Goal: Communication & Community: Answer question/provide support

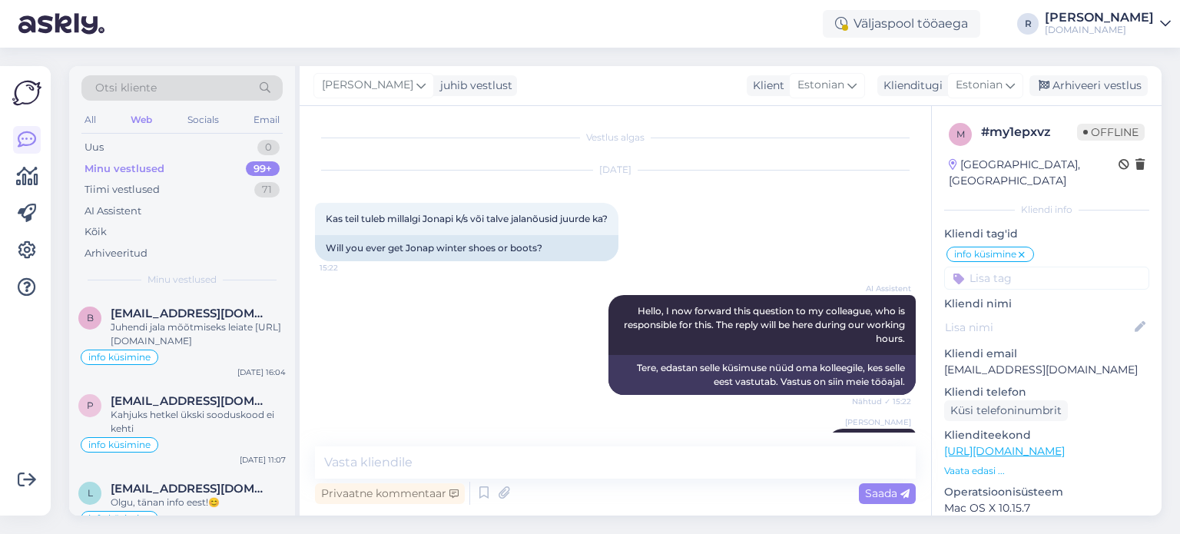
scroll to position [1288, 0]
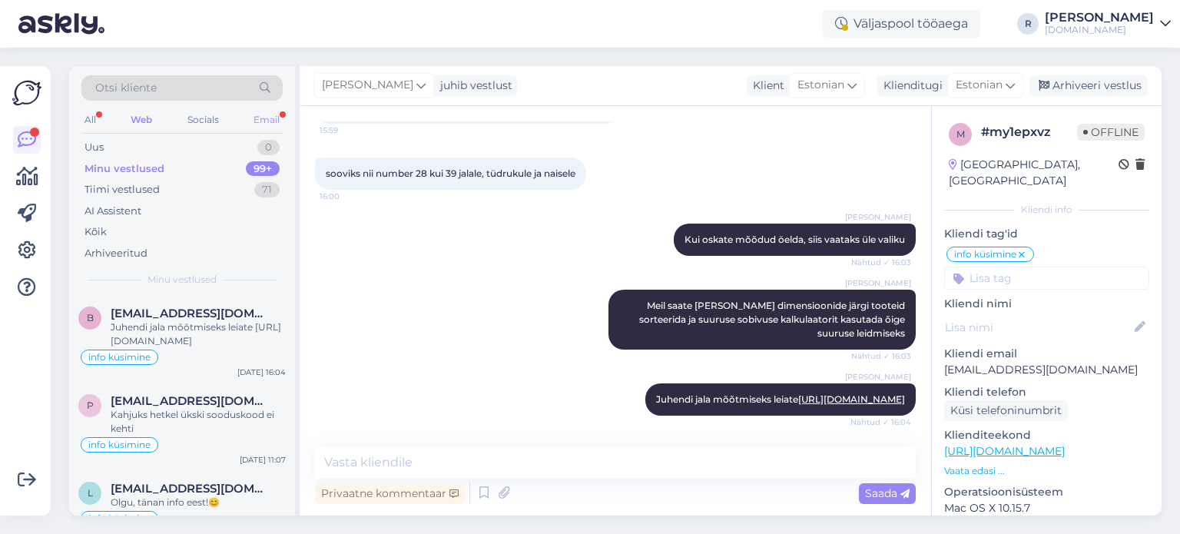
click at [270, 122] on div "Email" at bounding box center [266, 120] width 32 height 20
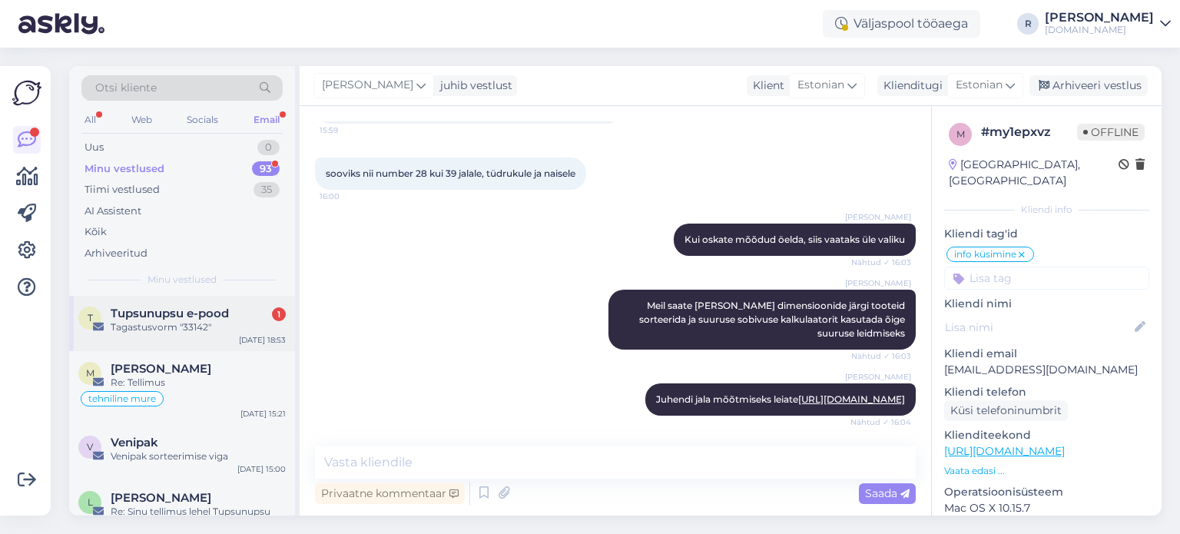
click at [202, 303] on div "T Tupsunupsu e-pood 1 Tagastusvorm "33142" [DATE] 18:53" at bounding box center [182, 323] width 226 height 55
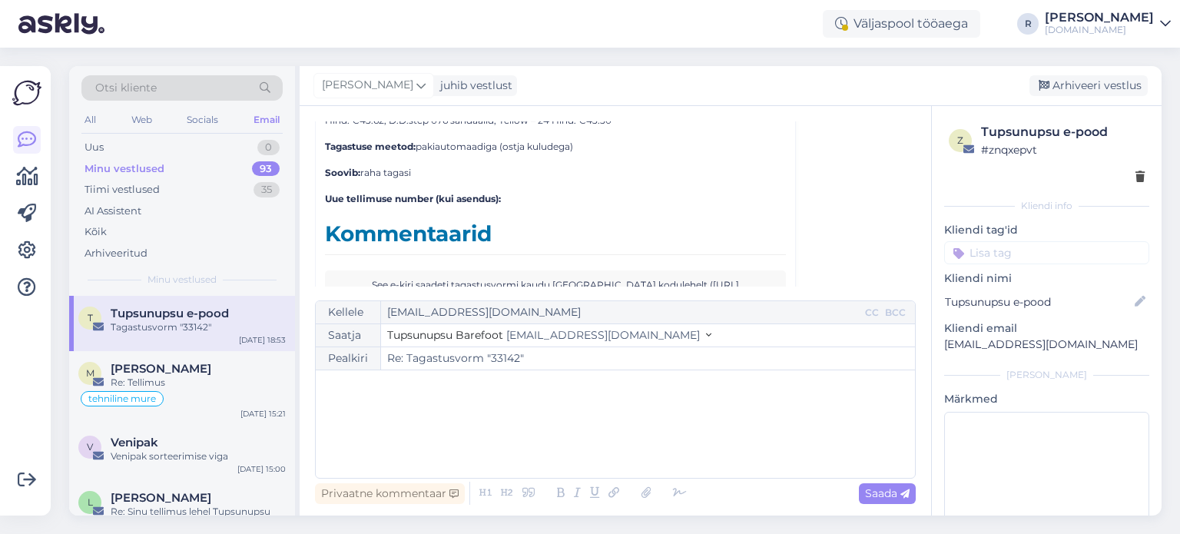
scroll to position [6906, 0]
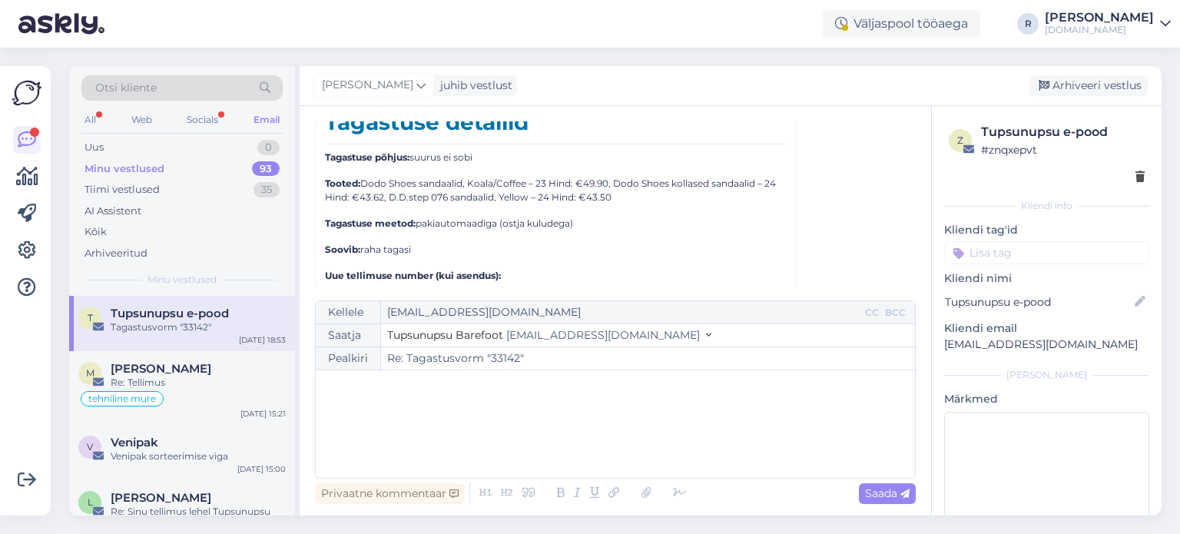
click at [211, 131] on div "All Web Socials Email" at bounding box center [181, 122] width 201 height 24
click at [210, 124] on div "Socials" at bounding box center [203, 120] width 38 height 20
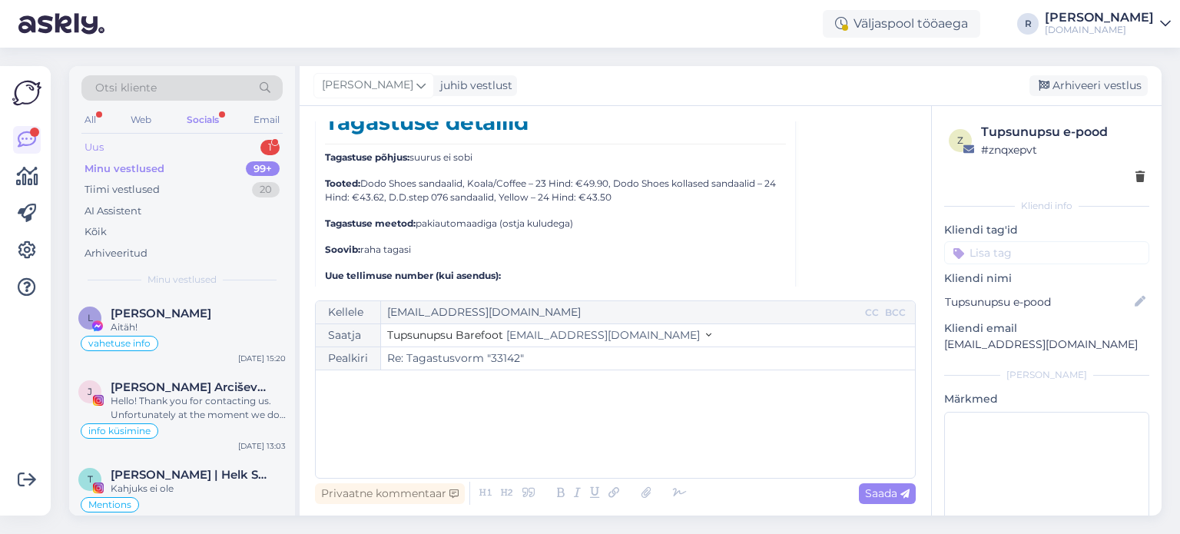
click at [175, 150] on div "Uus 1" at bounding box center [181, 148] width 201 height 22
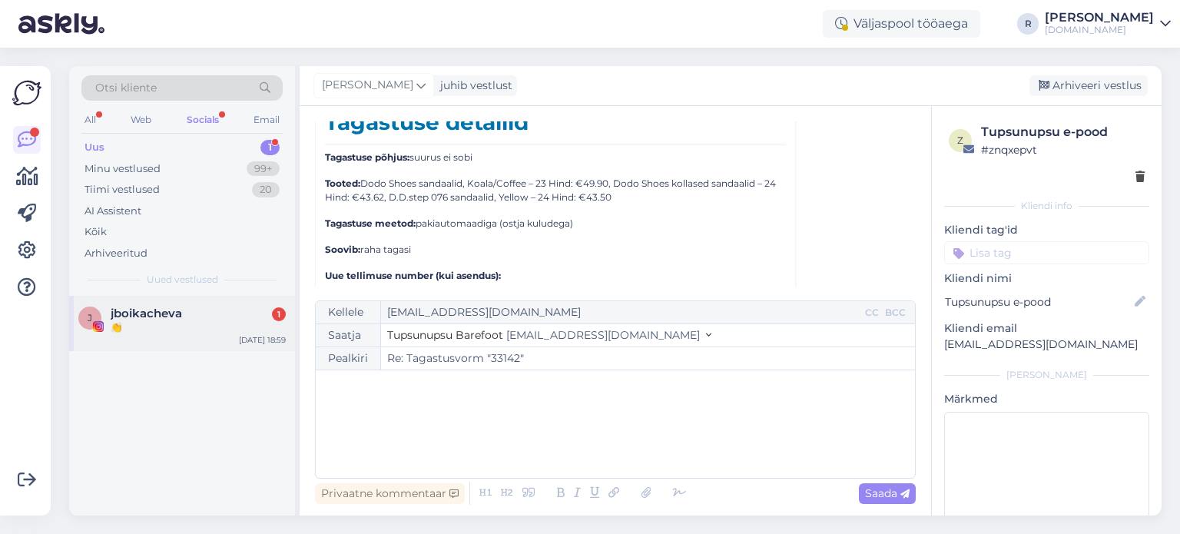
click at [161, 331] on div "👏" at bounding box center [198, 327] width 175 height 14
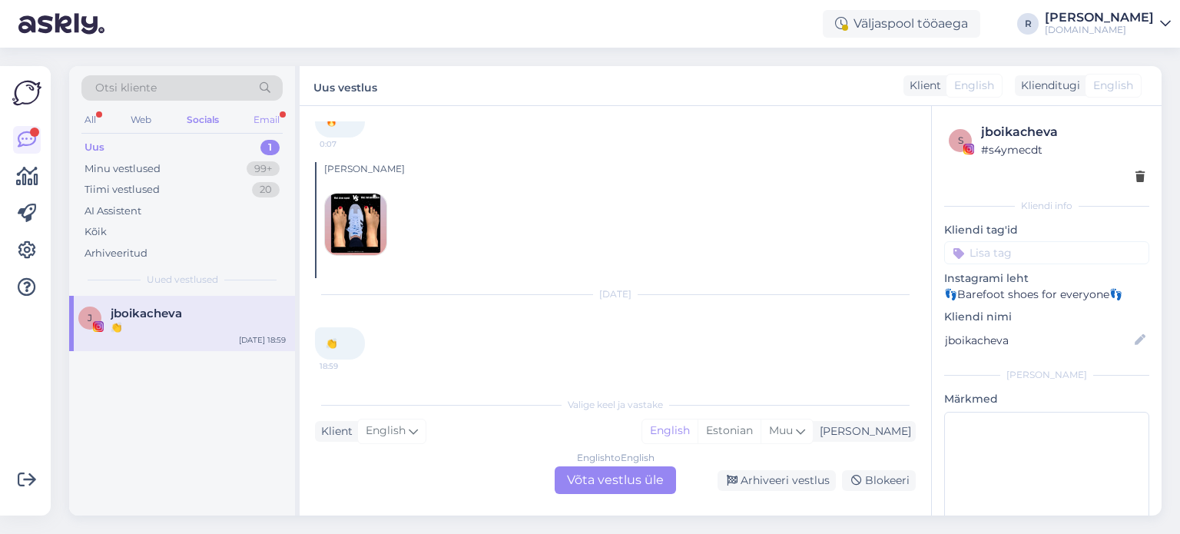
click at [270, 111] on div "Email" at bounding box center [266, 120] width 32 height 20
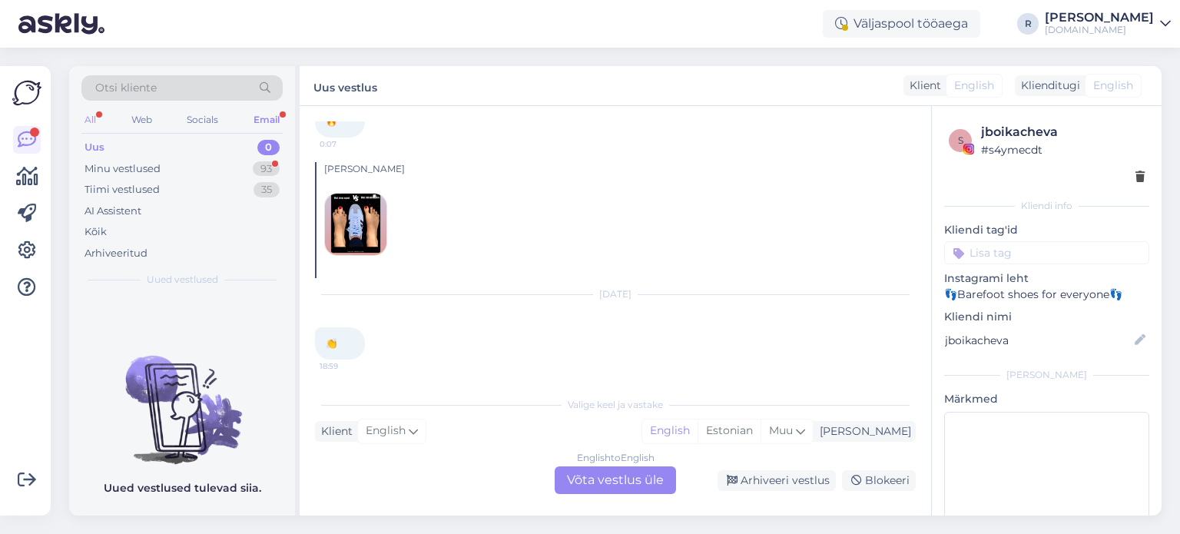
click at [95, 114] on div "All" at bounding box center [90, 120] width 18 height 20
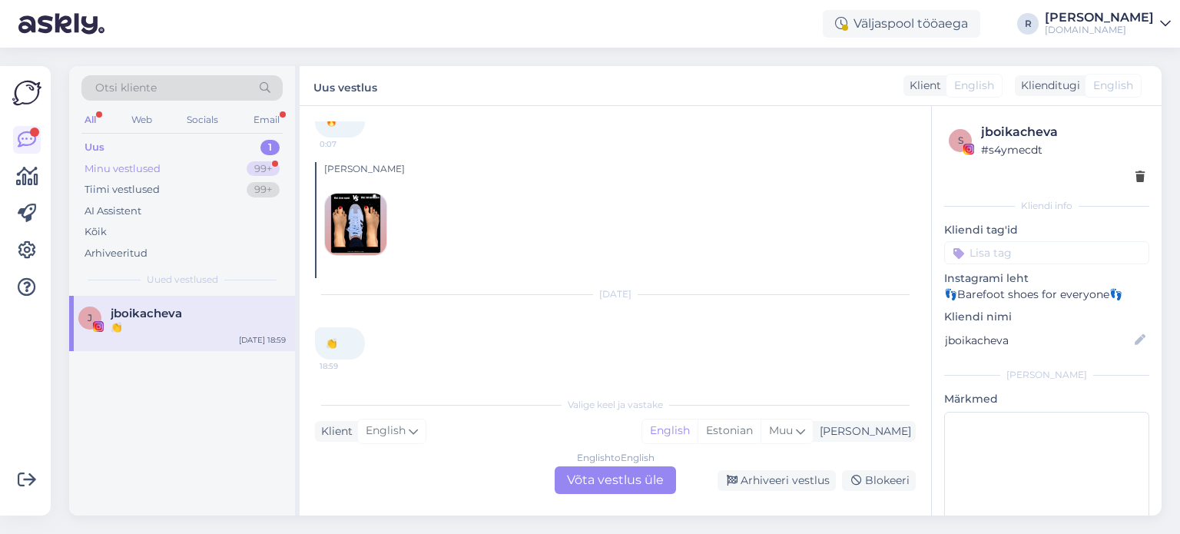
click at [168, 168] on div "Minu vestlused 99+" at bounding box center [181, 169] width 201 height 22
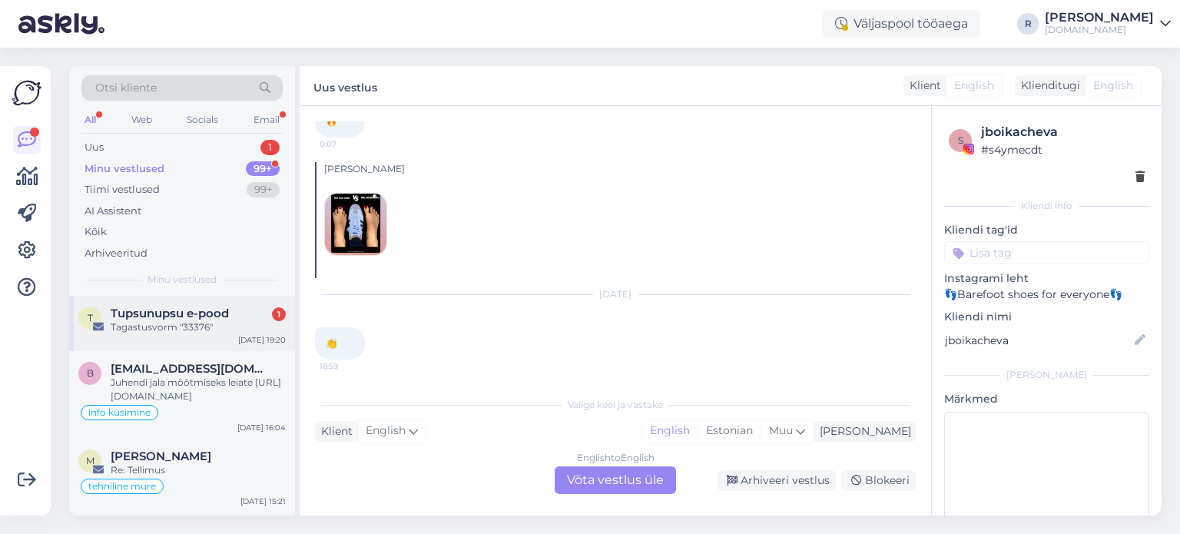
click at [168, 319] on span "Tupsunupsu e-pood" at bounding box center [170, 314] width 118 height 14
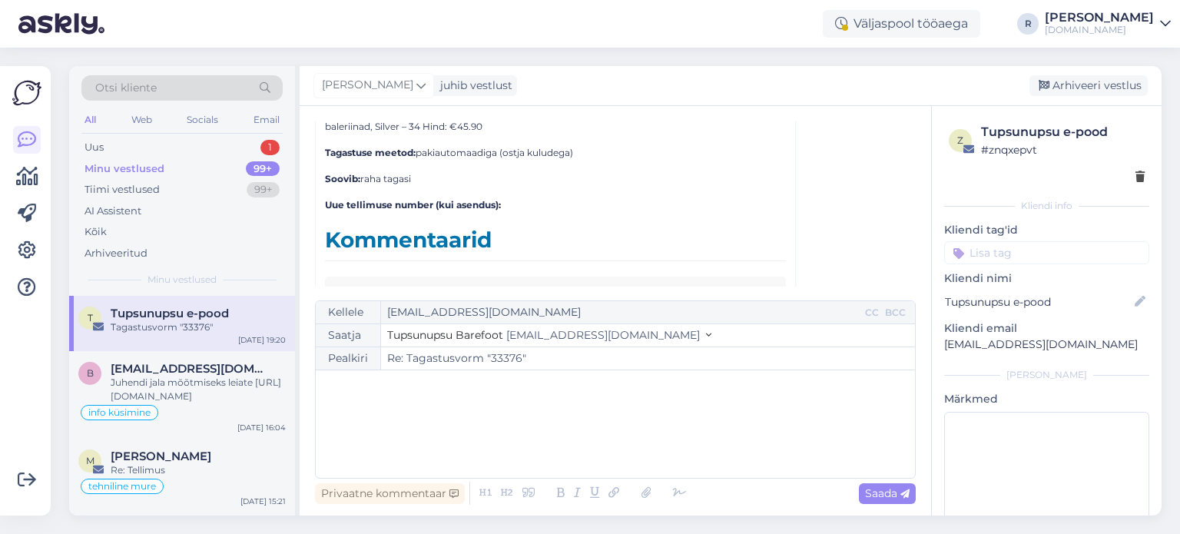
scroll to position [6996, 0]
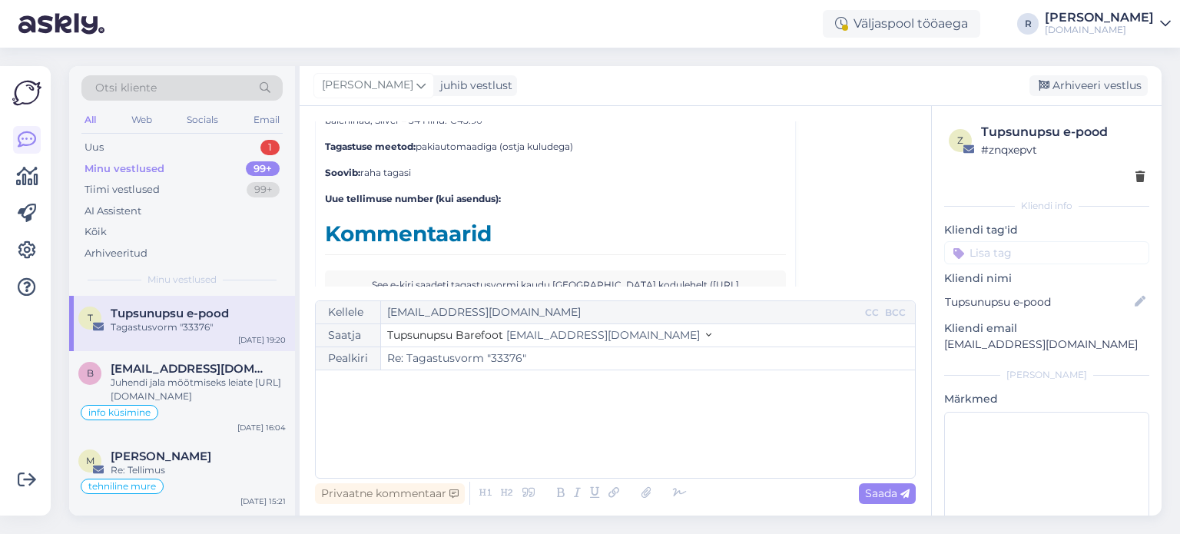
type input "Re: Tagastusvorm "33230""
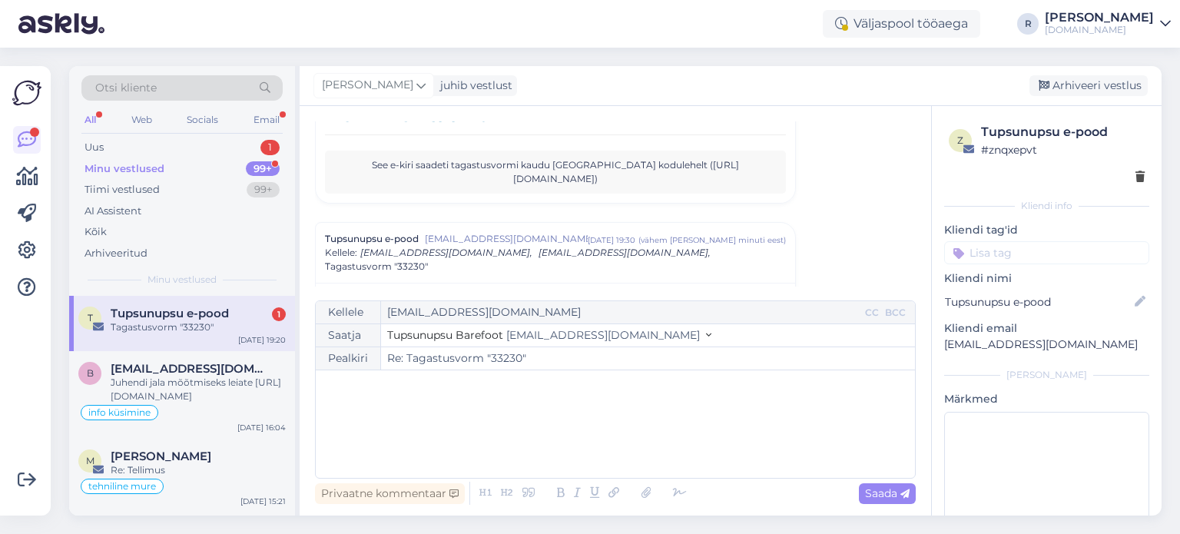
click at [147, 327] on div "Tagastusvorm "33230"" at bounding box center [198, 327] width 175 height 14
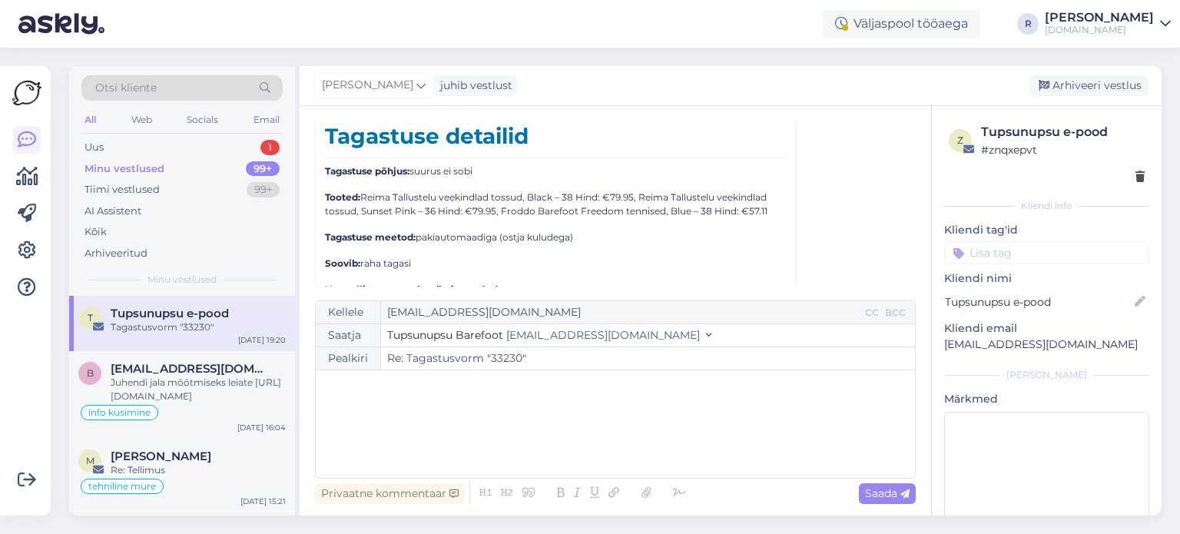
scroll to position [6829, 0]
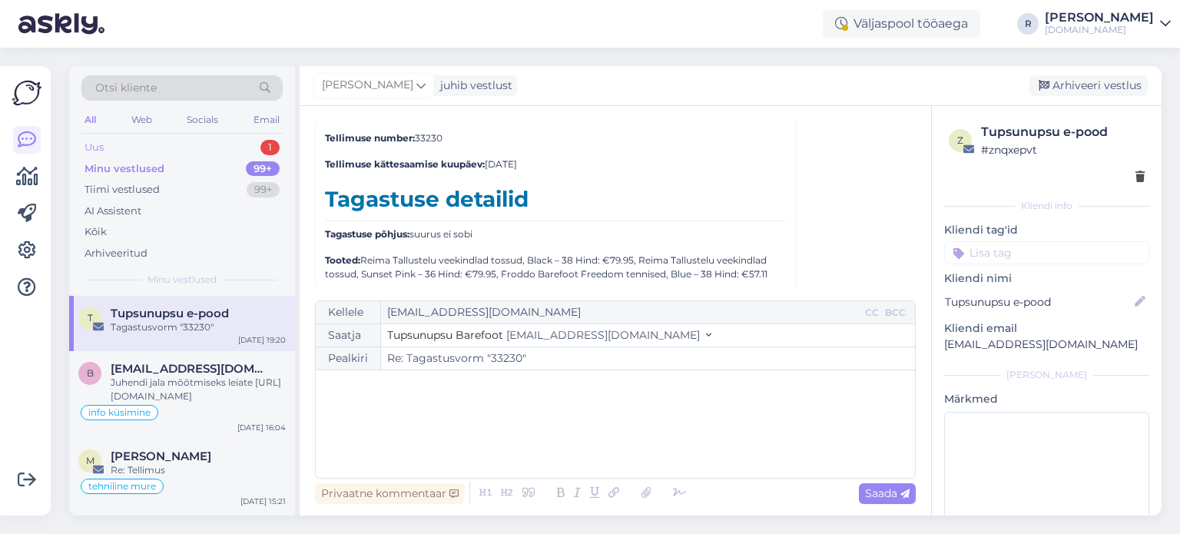
click at [108, 151] on div "Uus 1" at bounding box center [181, 148] width 201 height 22
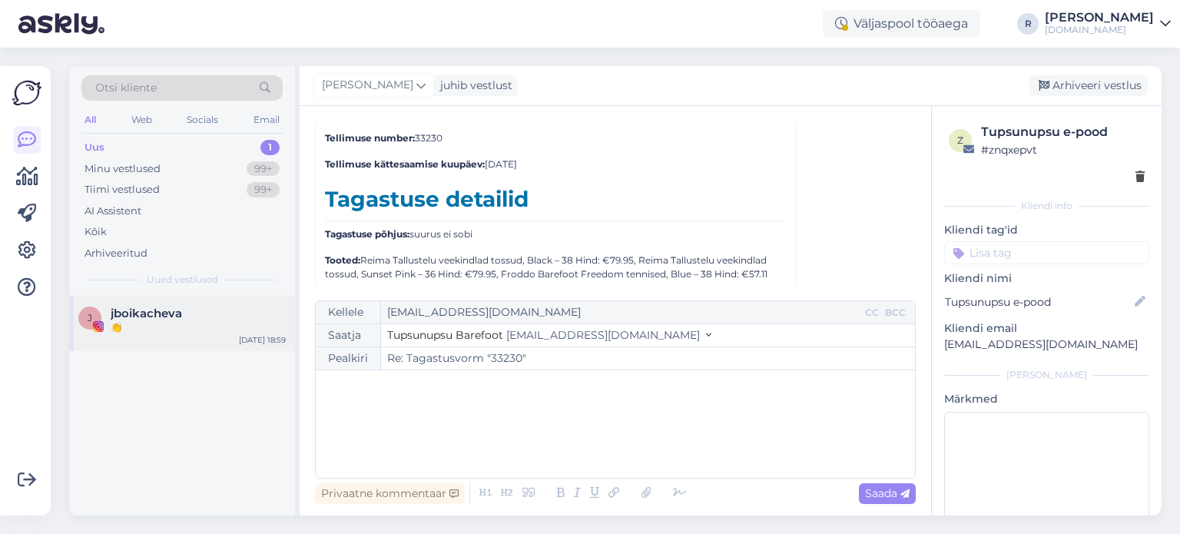
click at [150, 307] on span "jboikacheva" at bounding box center [146, 314] width 71 height 14
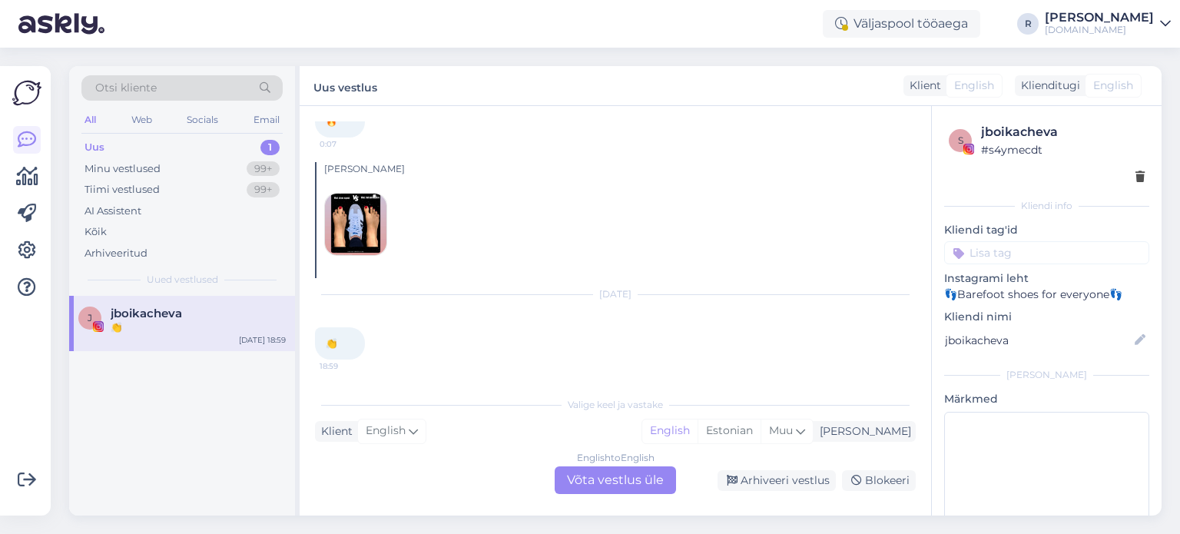
click at [642, 489] on div "English to English Võta vestlus üle" at bounding box center [615, 480] width 121 height 28
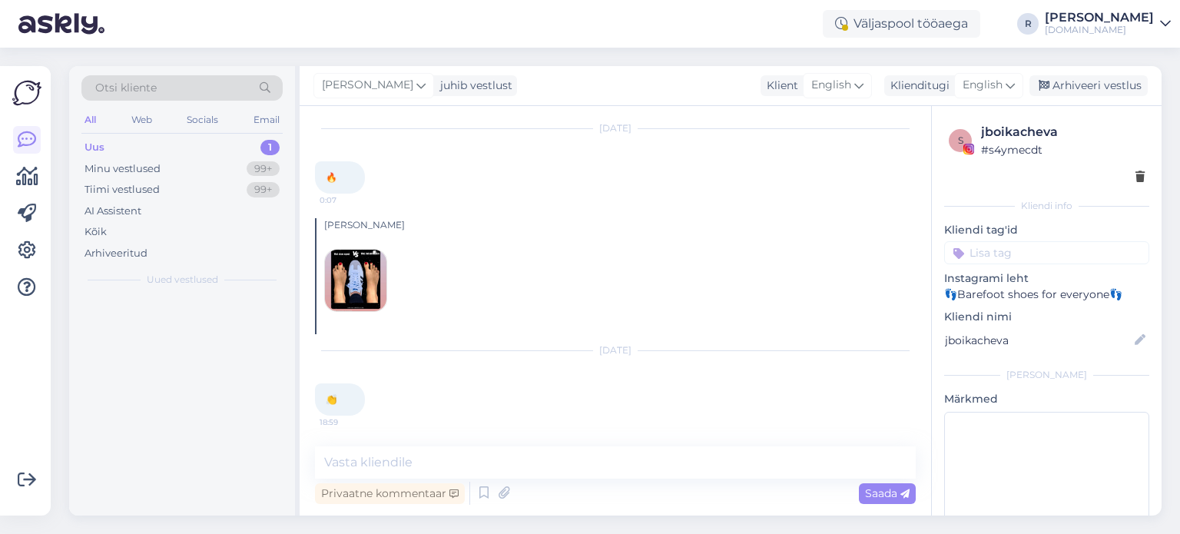
scroll to position [163, 0]
